Goal: Navigation & Orientation: Find specific page/section

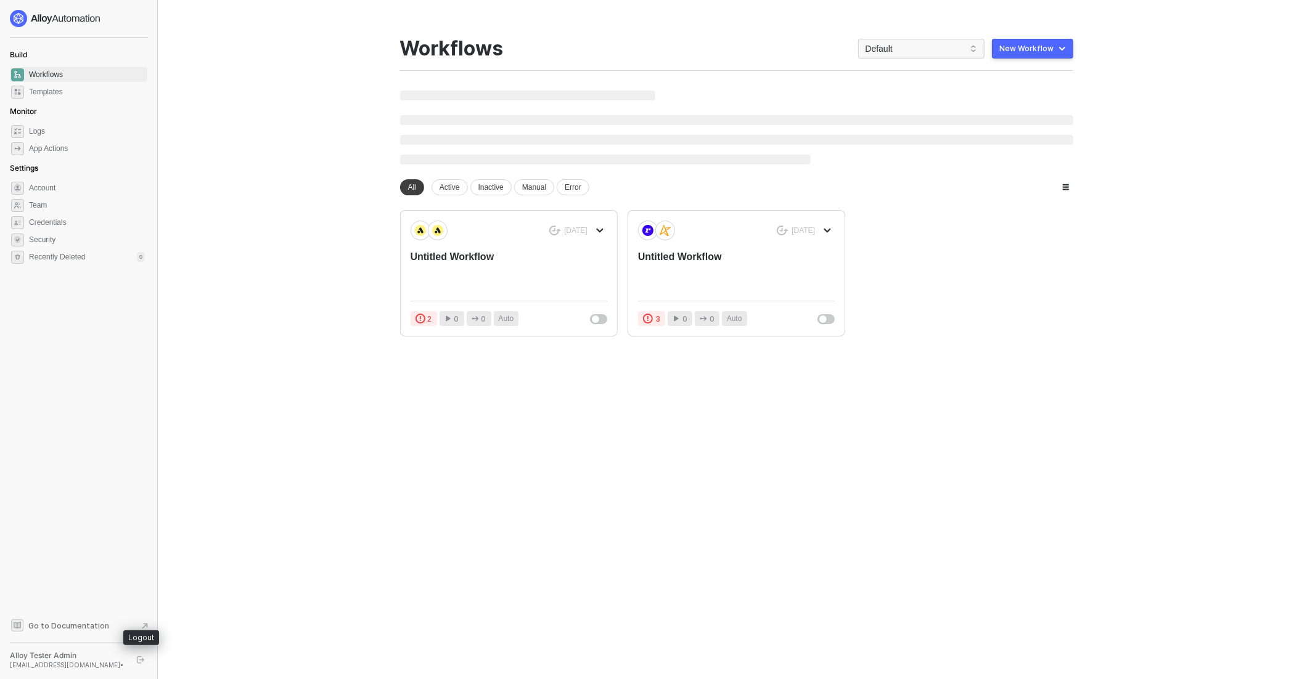
click at [142, 661] on icon "logout" at bounding box center [140, 659] width 7 height 7
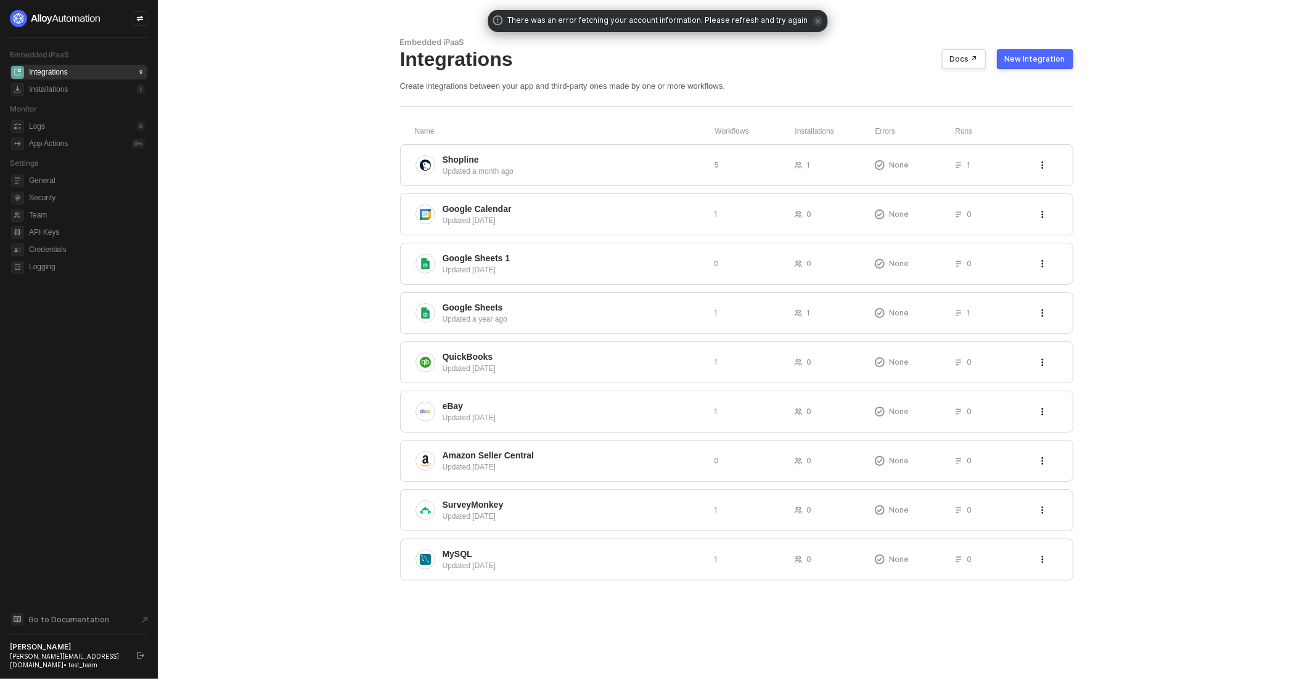
click at [815, 19] on icon "icon-close" at bounding box center [817, 20] width 5 height 5
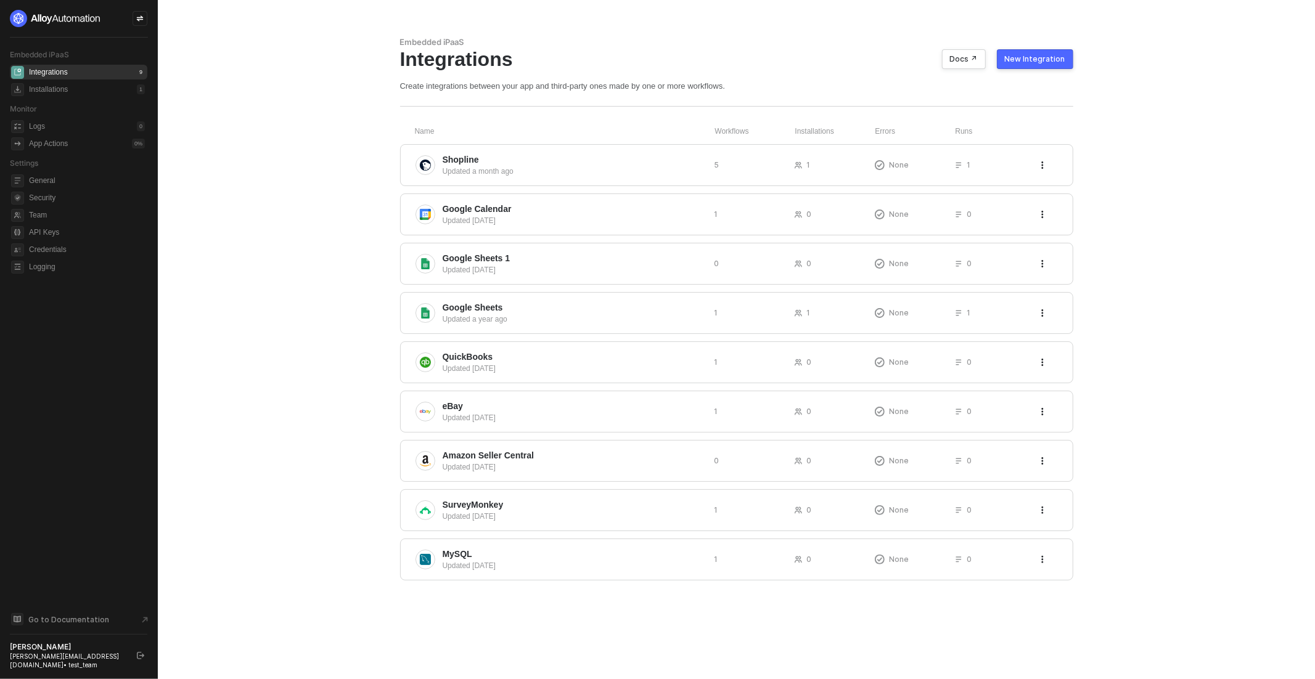
click at [353, 337] on main "Embedded iPaaS Integrations Docs ↗ New Integration Create integrations between …" at bounding box center [657, 339] width 1315 height 679
click at [142, 19] on icon "icon-swap" at bounding box center [140, 19] width 7 height 6
